Goal: Information Seeking & Learning: Learn about a topic

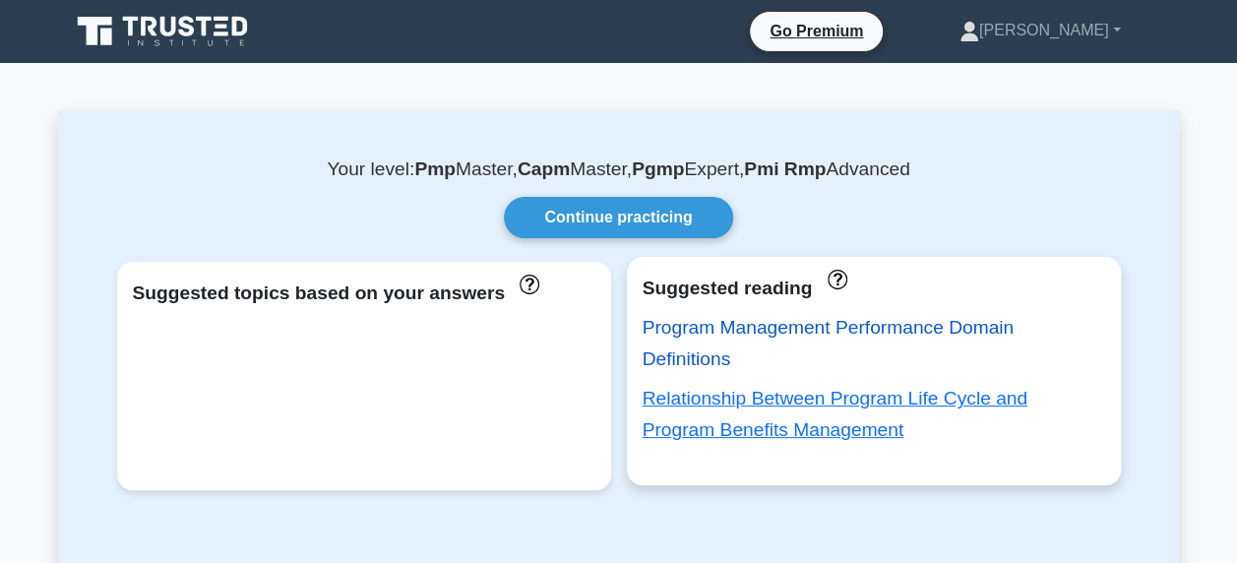
click at [765, 333] on link "Program Management Performance Domain Definitions" at bounding box center [828, 343] width 372 height 52
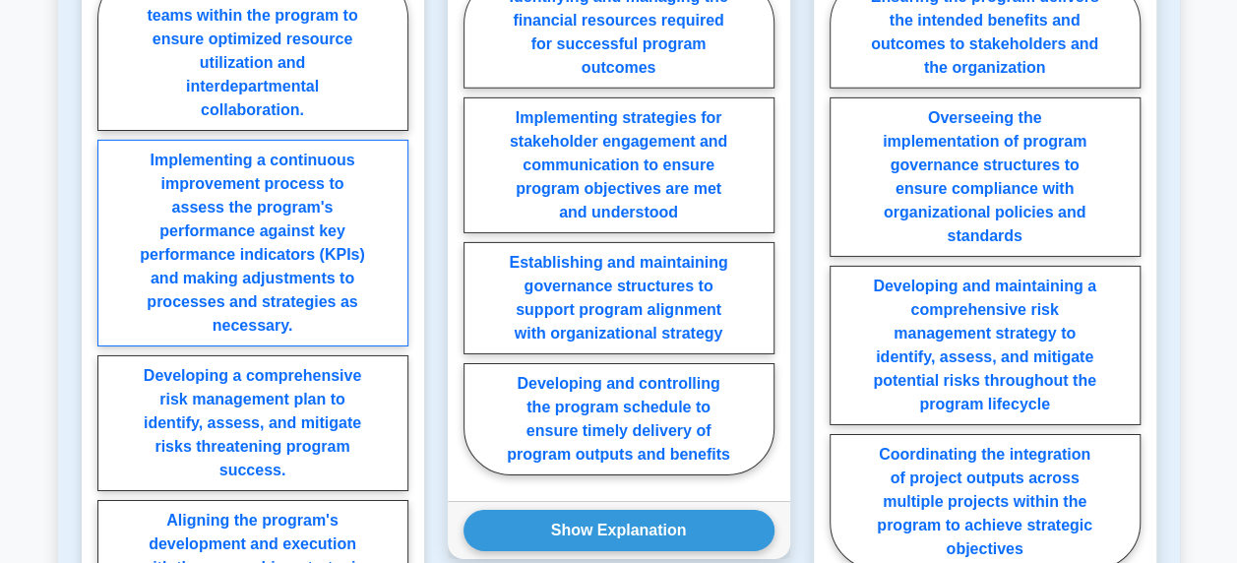
scroll to position [3247, 0]
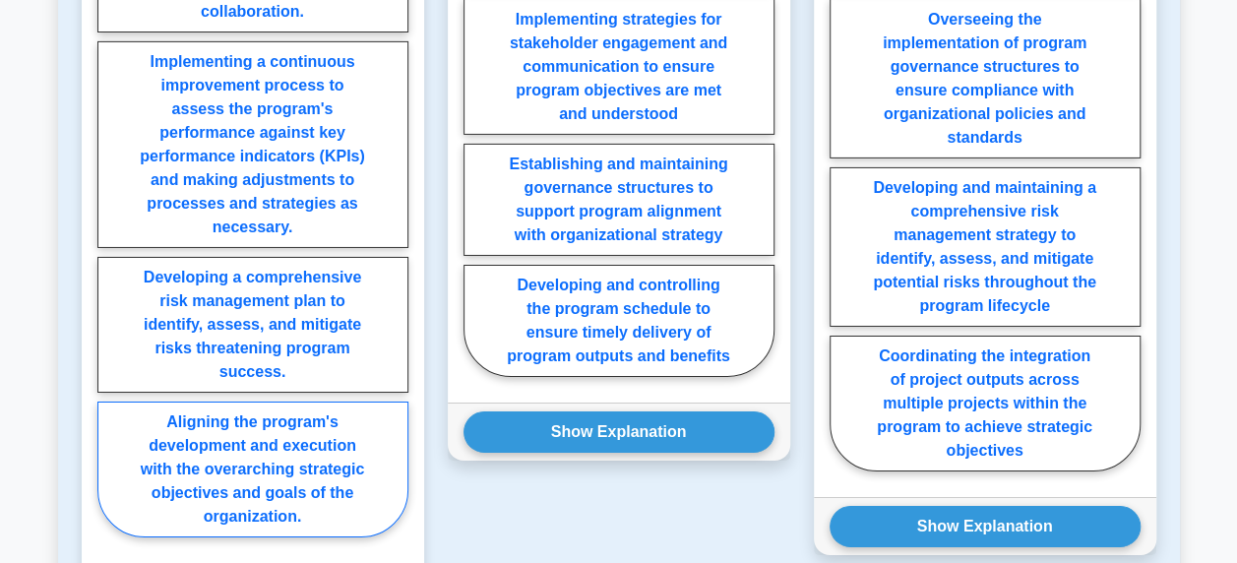
click at [283, 490] on label "Aligning the program's development and execution with the overarching strategic…" at bounding box center [252, 469] width 311 height 136
click at [110, 217] on input "Aligning the program's development and execution with the overarching strategic…" at bounding box center [103, 211] width 13 height 13
radio input "true"
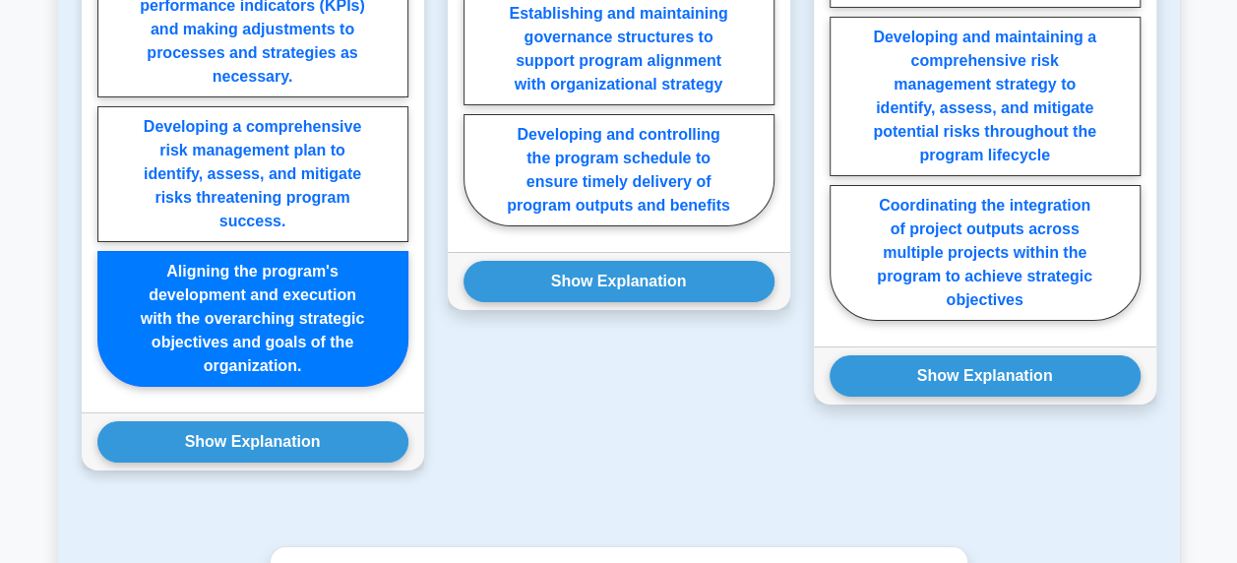
scroll to position [3640, 0]
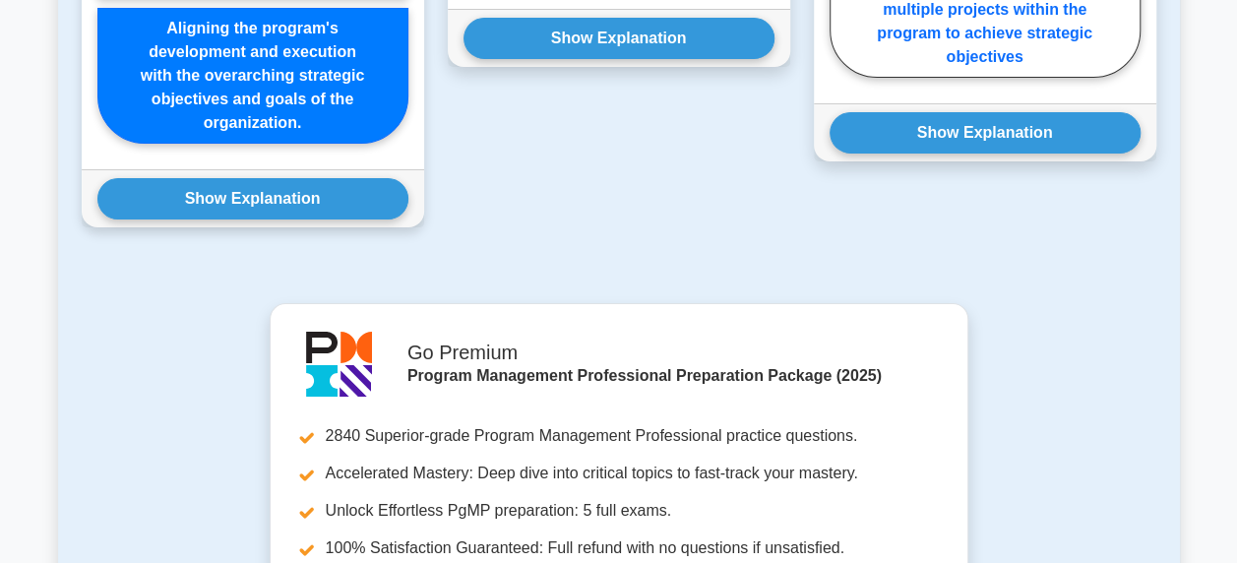
click at [281, 218] on div "Show Explanation Correct Answer: Aligning the program's development and executi…" at bounding box center [253, 198] width 342 height 58
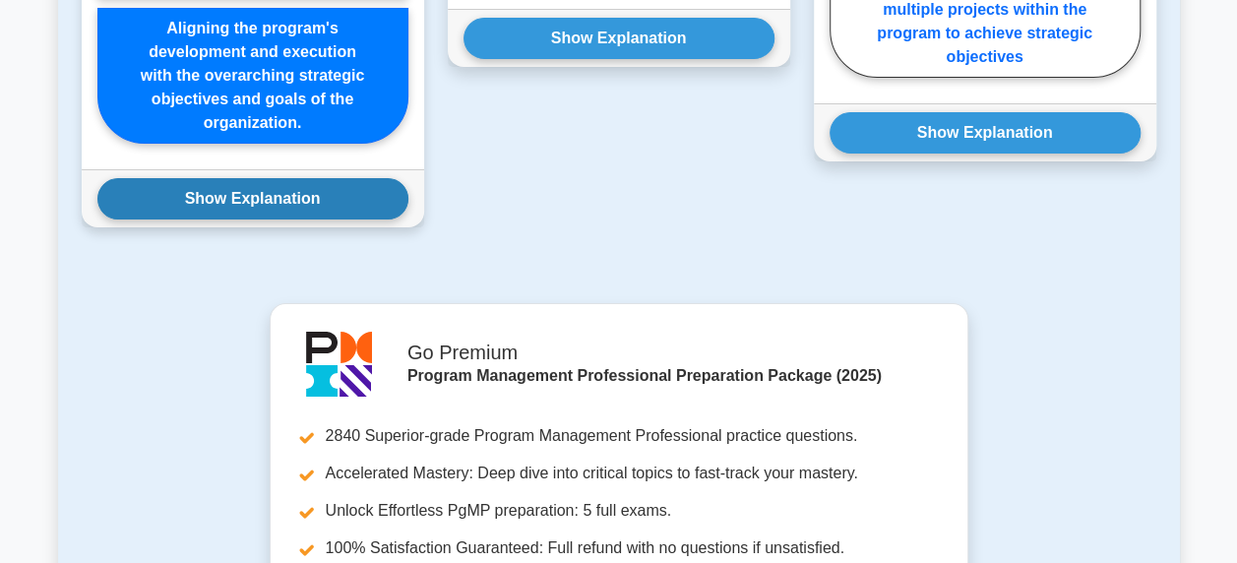
click at [288, 205] on button "Show Explanation" at bounding box center [252, 198] width 311 height 41
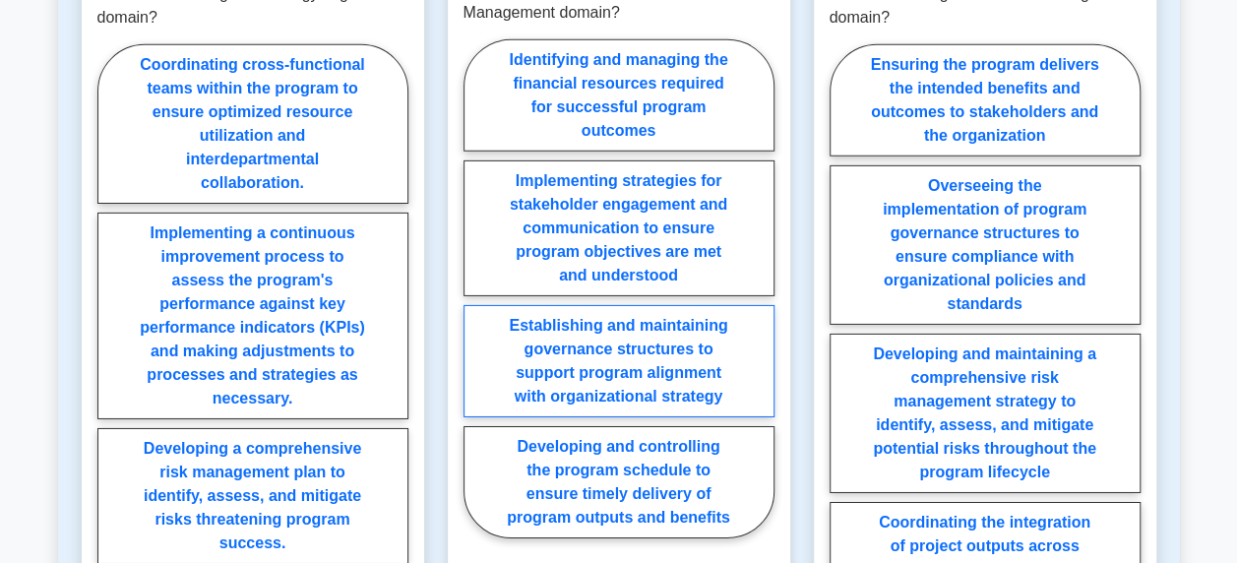
scroll to position [3050, 0]
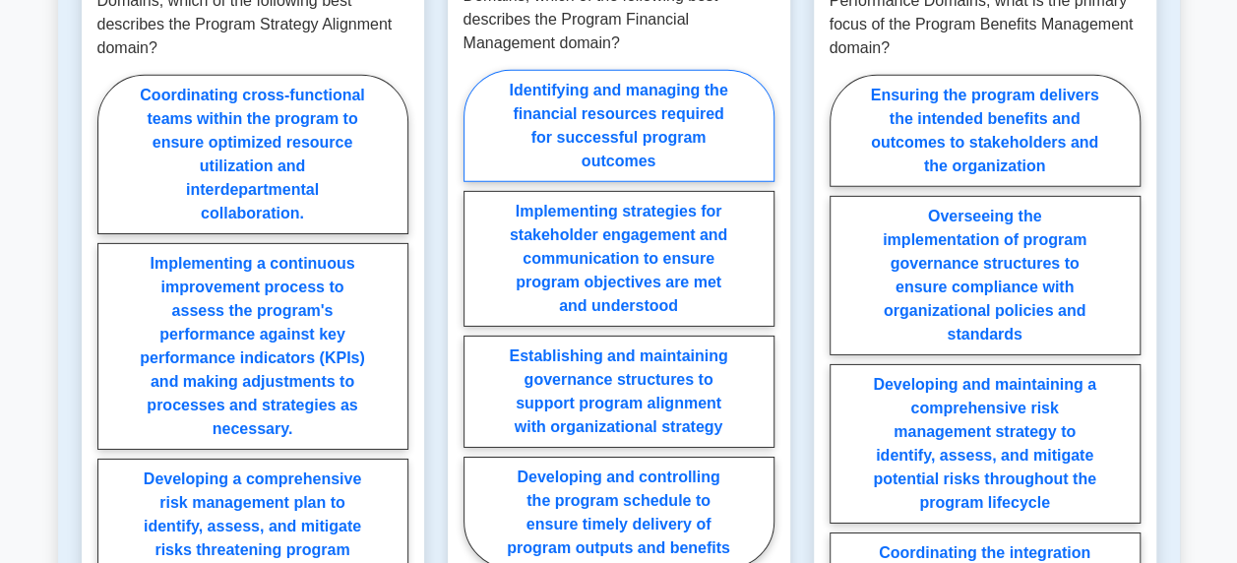
click at [620, 134] on label "Identifying and managing the financial resources required for successful progra…" at bounding box center [618, 126] width 311 height 112
click at [476, 319] on input "Identifying and managing the financial resources required for successful progra…" at bounding box center [469, 325] width 13 height 13
radio input "true"
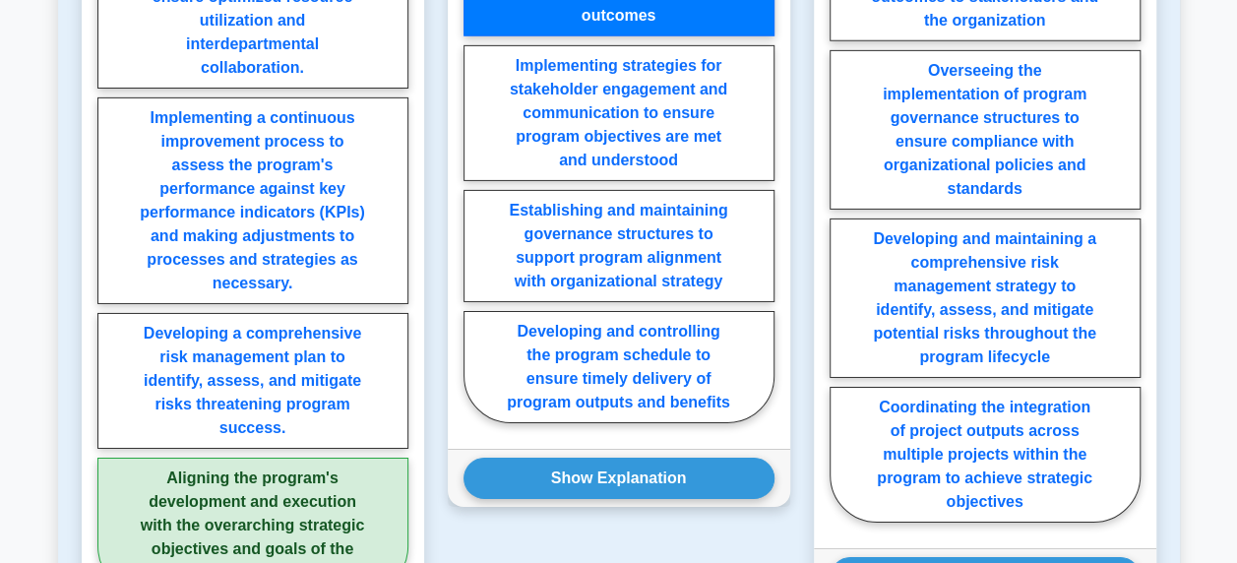
scroll to position [3345, 0]
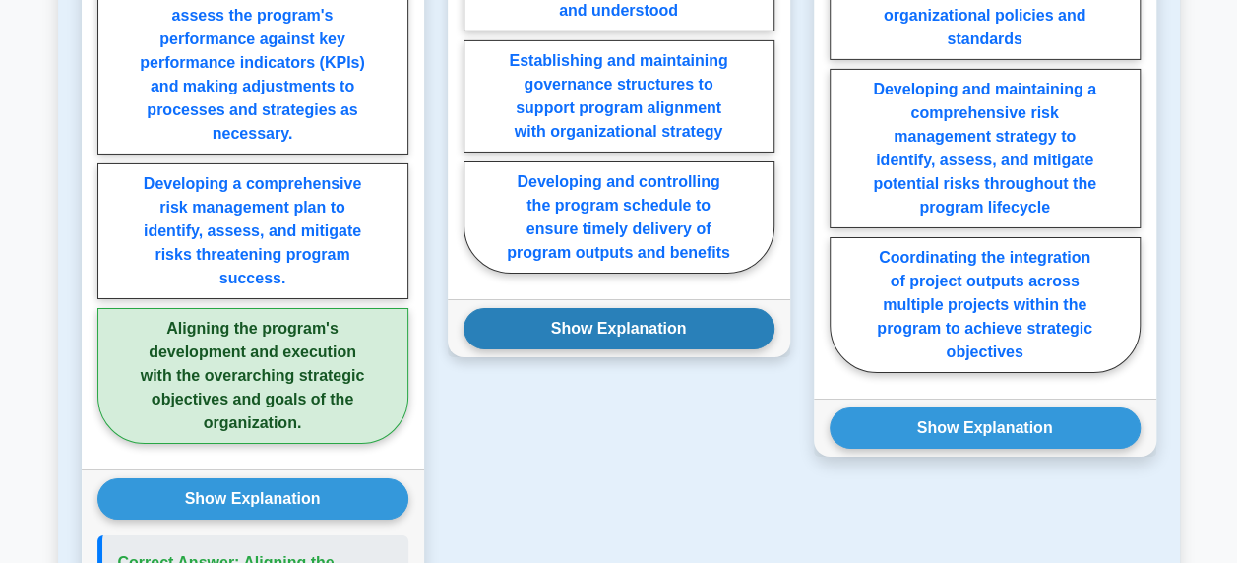
click at [658, 323] on button "Show Explanation" at bounding box center [618, 328] width 311 height 41
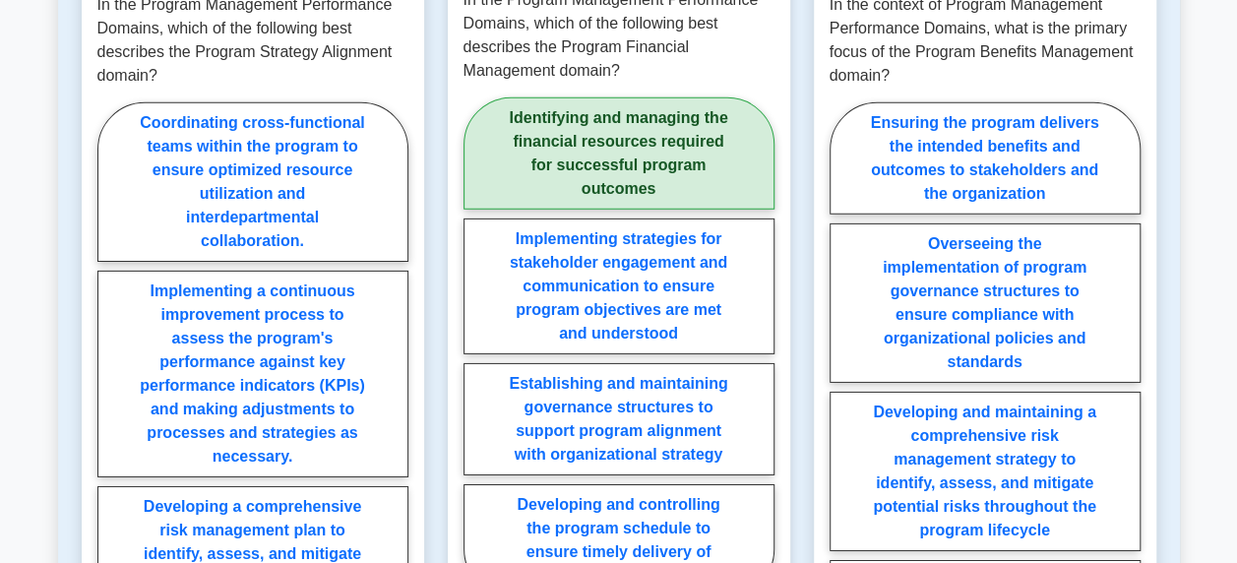
scroll to position [2952, 0]
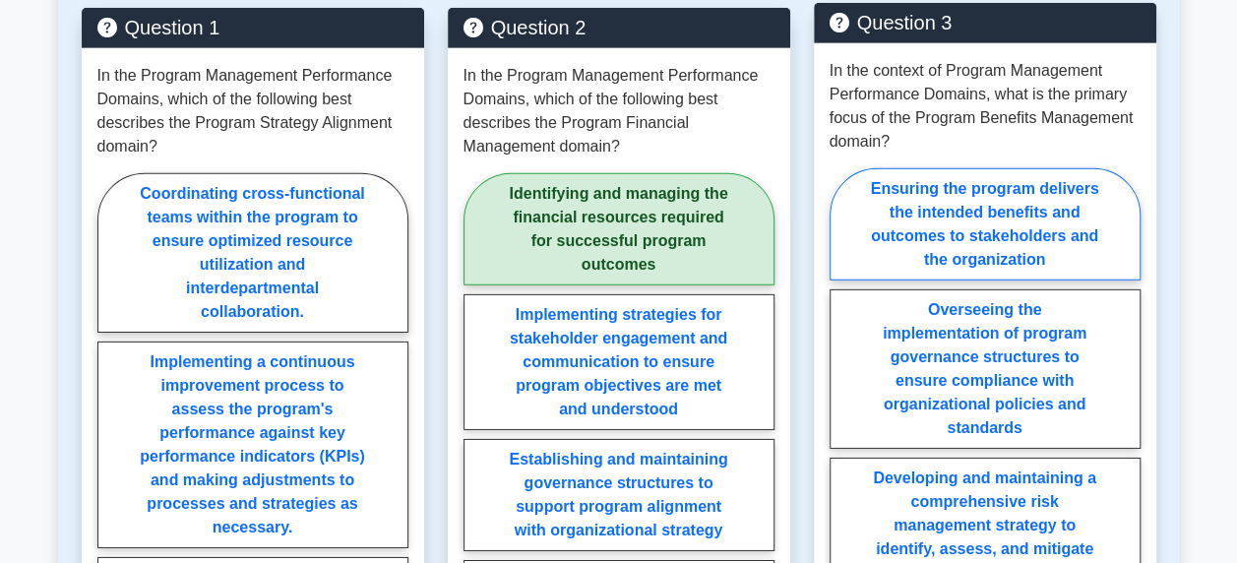
click at [992, 236] on label "Ensuring the program delivers the intended benefits and outcomes to stakeholder…" at bounding box center [984, 224] width 311 height 112
click at [842, 464] on input "Ensuring the program delivers the intended benefits and outcomes to stakeholder…" at bounding box center [835, 470] width 13 height 13
radio input "true"
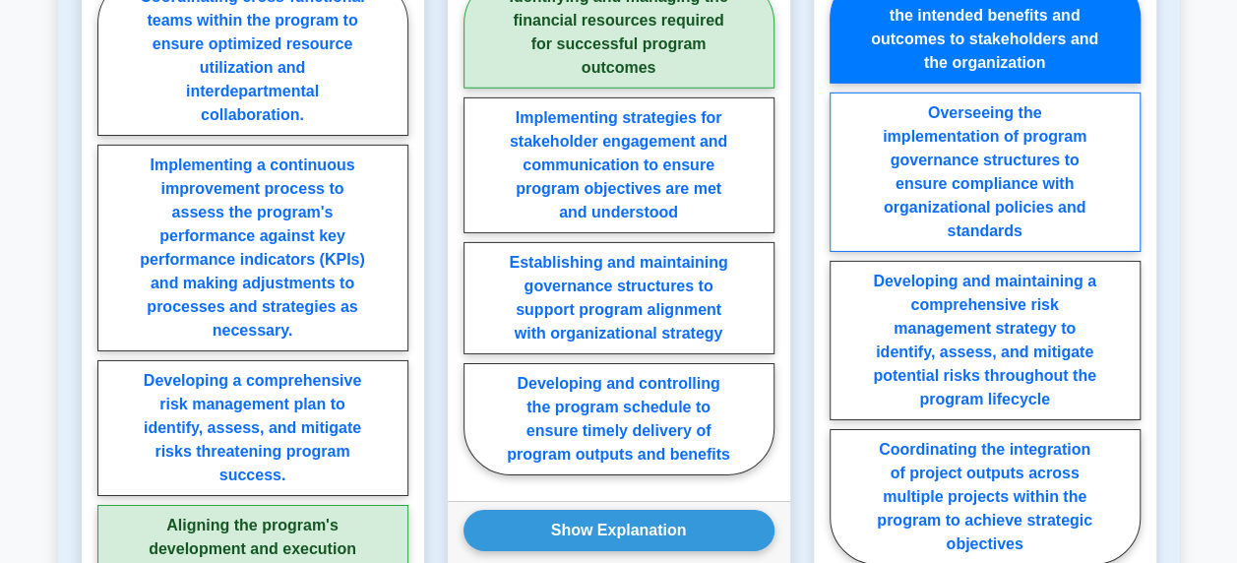
scroll to position [3247, 0]
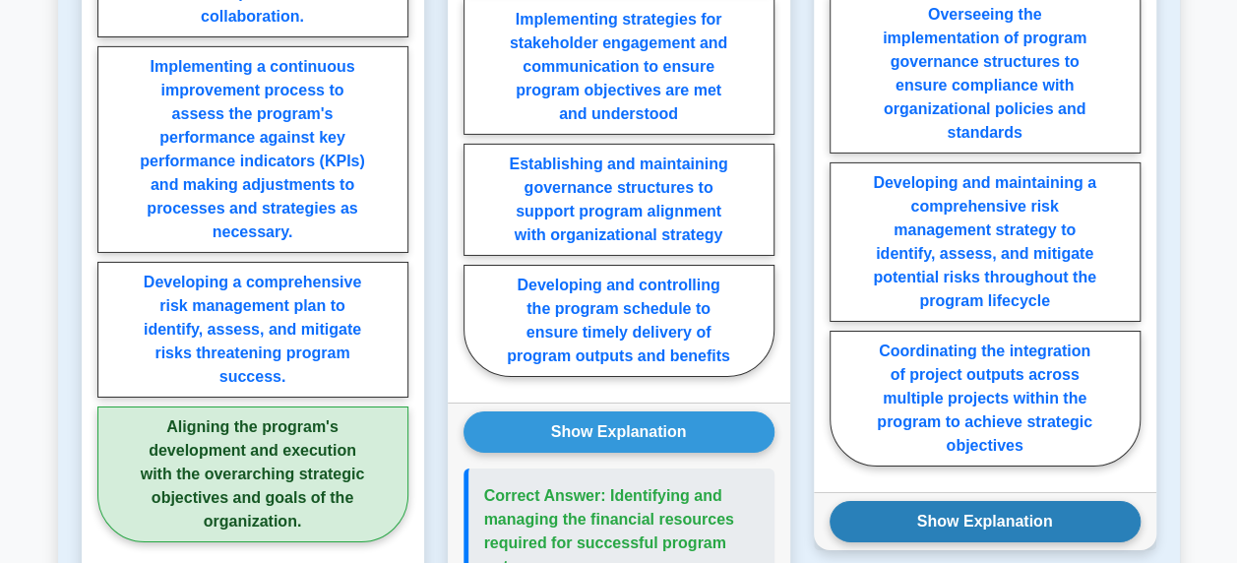
click at [1092, 505] on button "Show Explanation" at bounding box center [984, 521] width 311 height 41
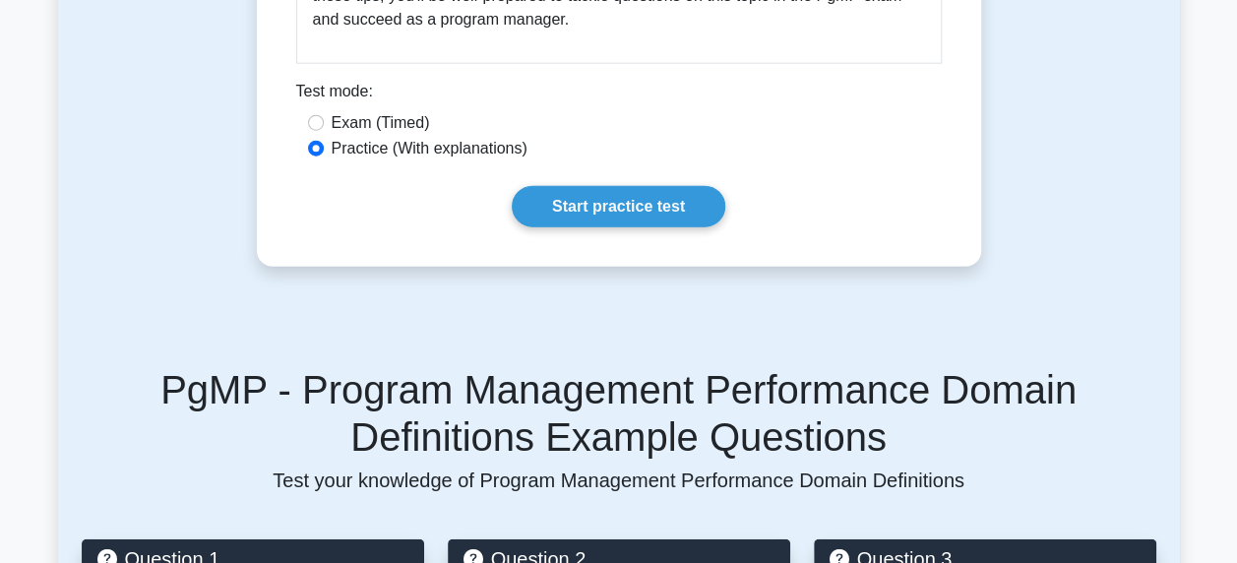
scroll to position [2263, 0]
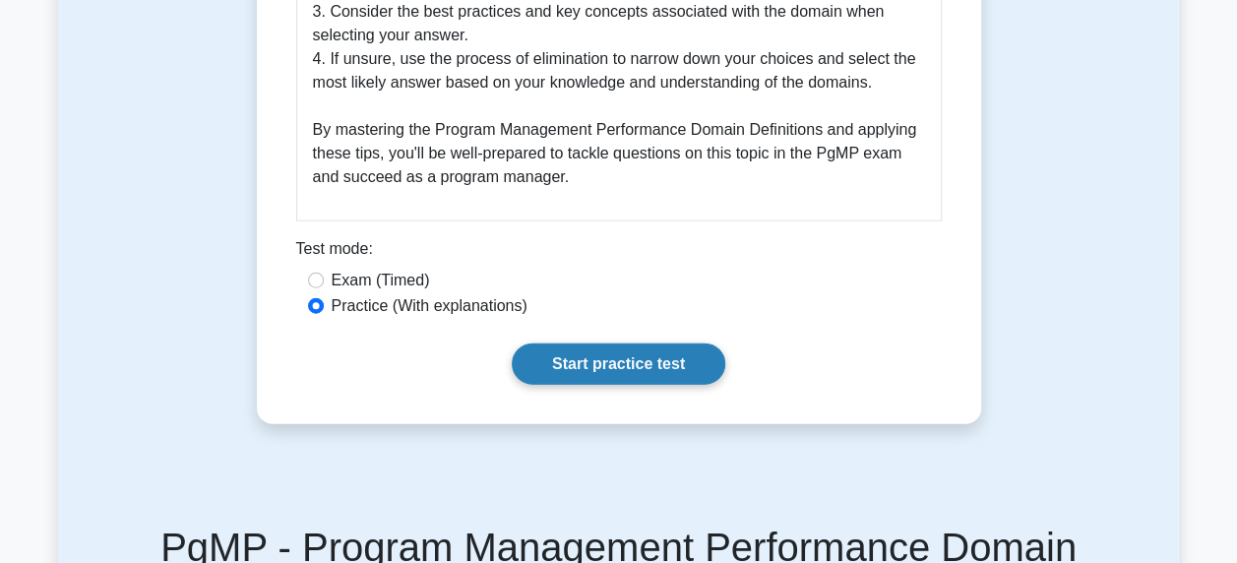
click at [651, 364] on link "Start practice test" at bounding box center [619, 363] width 214 height 41
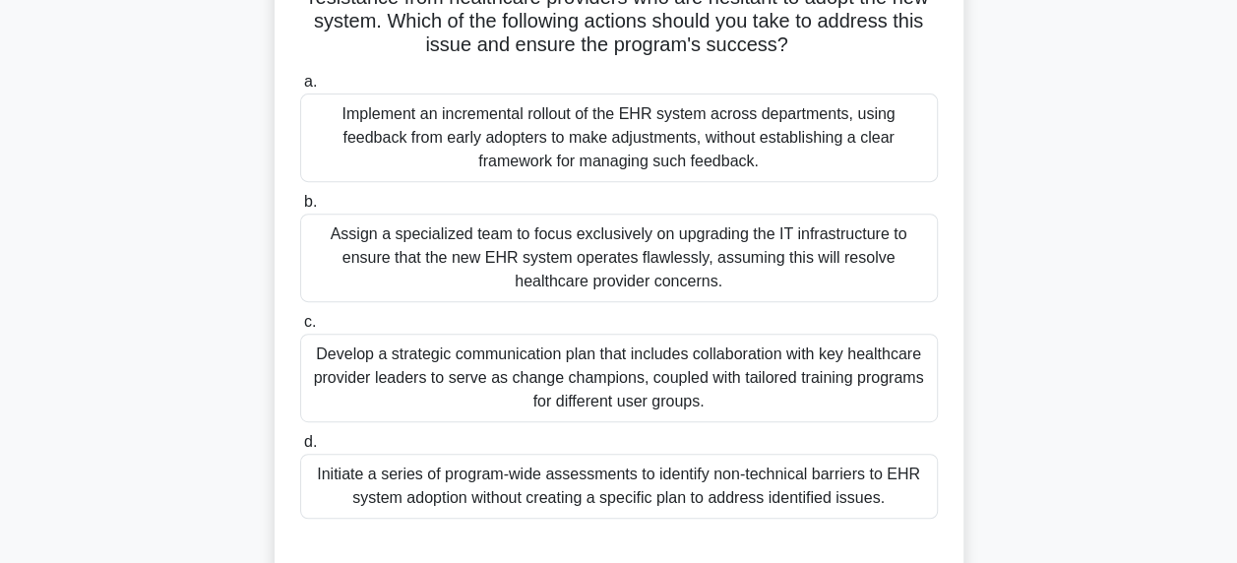
scroll to position [394, 0]
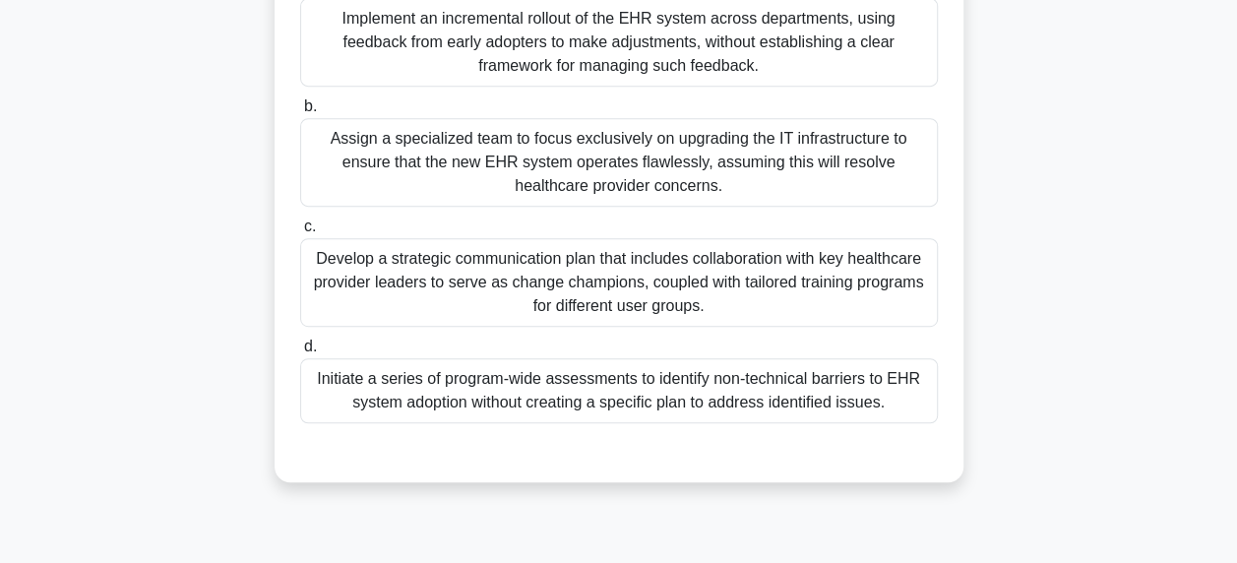
click at [631, 274] on div "Develop a strategic communication plan that includes collaboration with key hea…" at bounding box center [619, 282] width 638 height 89
click at [300, 233] on input "c. Develop a strategic communication plan that includes collaboration with key …" at bounding box center [300, 226] width 0 height 13
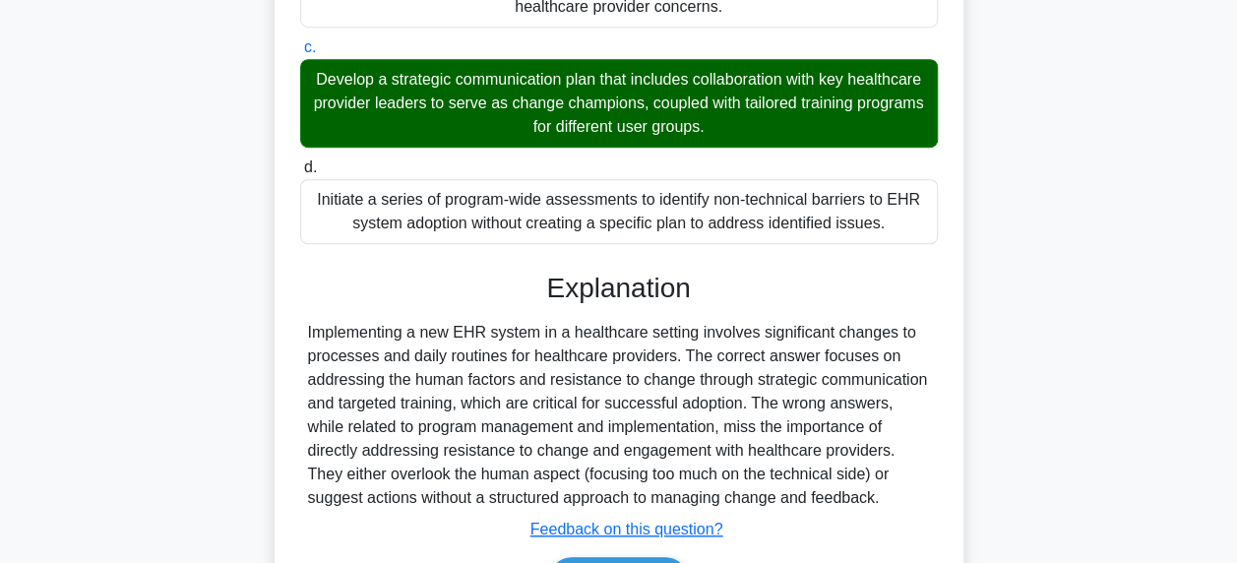
scroll to position [695, 0]
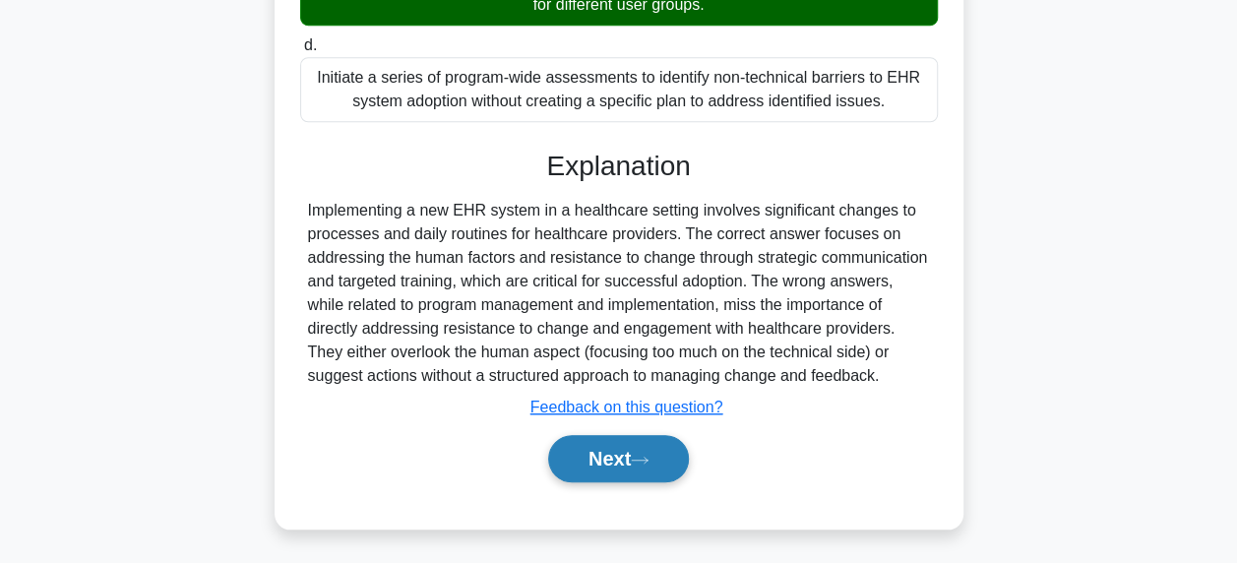
click at [612, 458] on button "Next" at bounding box center [618, 458] width 141 height 47
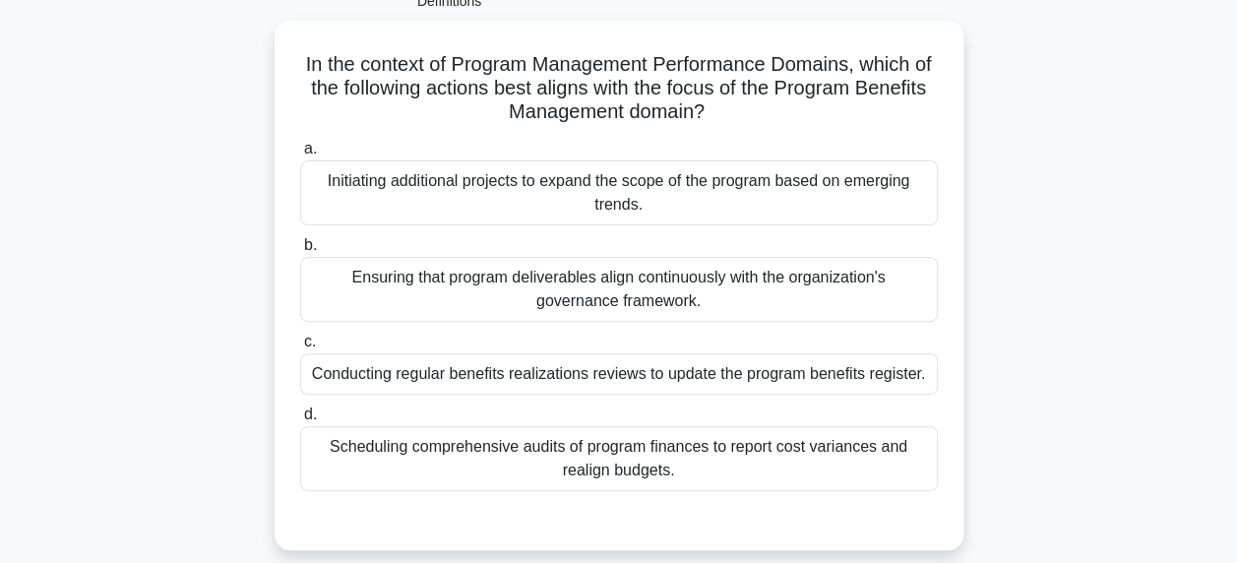
scroll to position [197, 0]
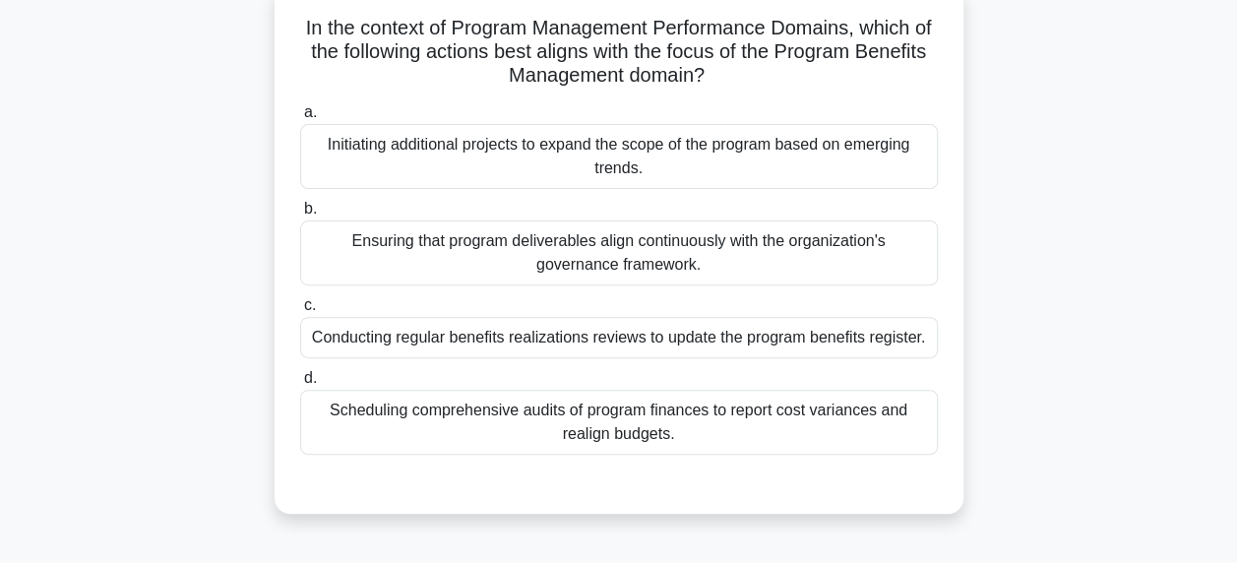
click at [752, 246] on div "Ensuring that program deliverables align continuously with the organization's g…" at bounding box center [619, 252] width 638 height 65
click at [300, 215] on input "b. Ensuring that program deliverables align continuously with the organization'…" at bounding box center [300, 209] width 0 height 13
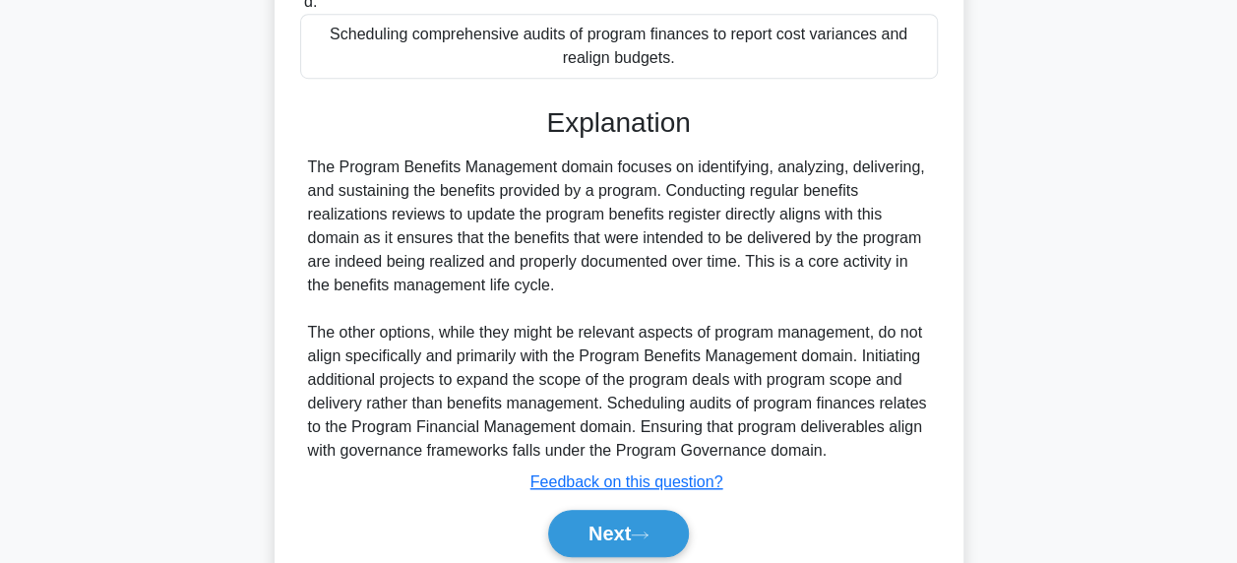
scroll to position [674, 0]
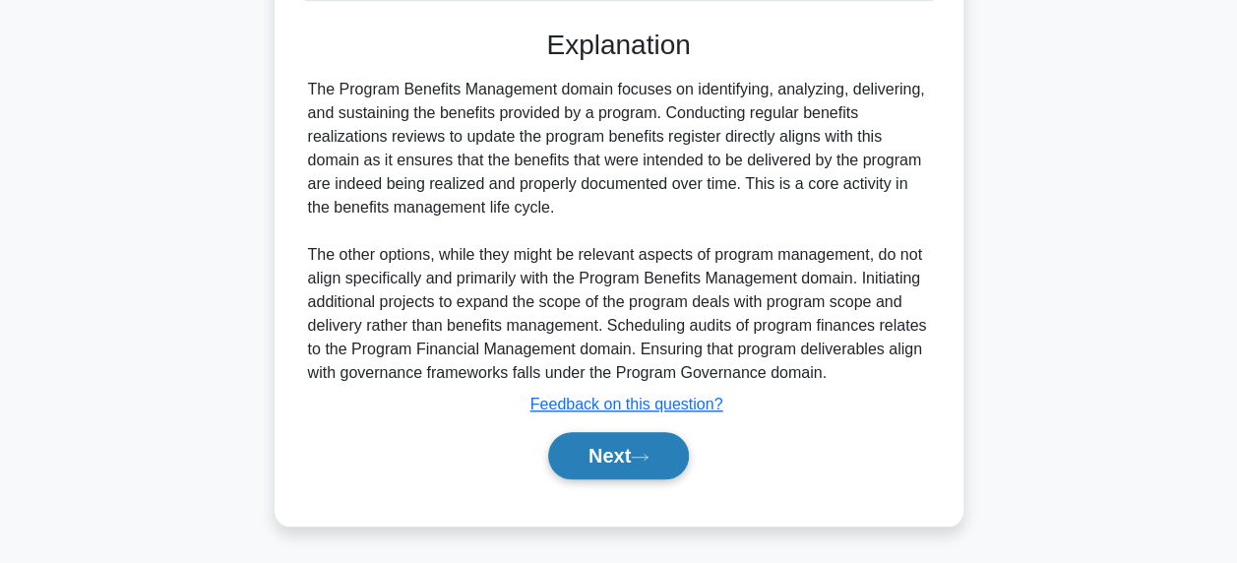
click at [659, 458] on button "Next" at bounding box center [618, 455] width 141 height 47
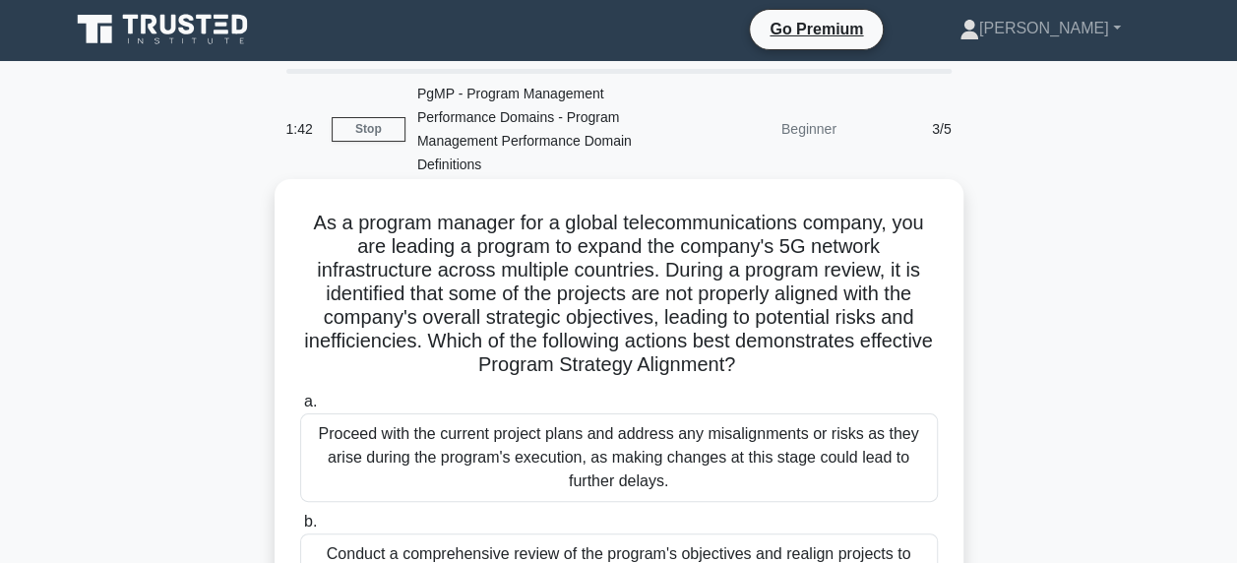
scroll to position [0, 0]
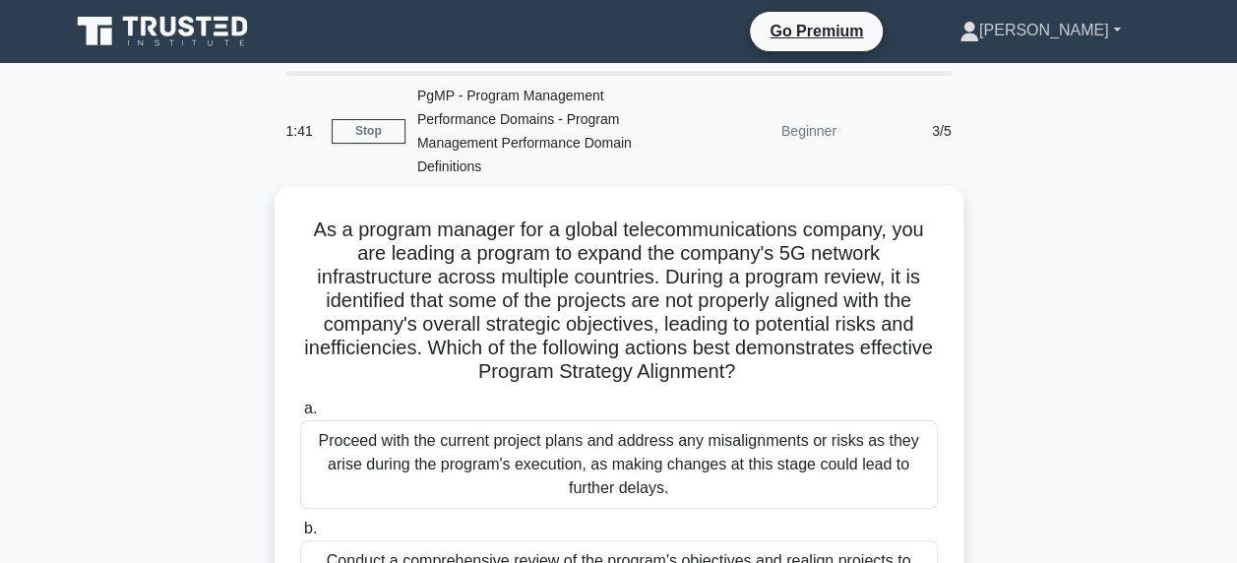
click at [1094, 23] on link "[PERSON_NAME]" at bounding box center [1040, 30] width 256 height 39
click at [1147, 194] on div "As a program manager for a global telecommunications company, you are leading a…" at bounding box center [619, 568] width 1122 height 765
click at [1095, 27] on link "[PERSON_NAME]" at bounding box center [1040, 30] width 256 height 39
click at [1019, 71] on link "Profile" at bounding box center [990, 76] width 155 height 31
